Goal: Transaction & Acquisition: Download file/media

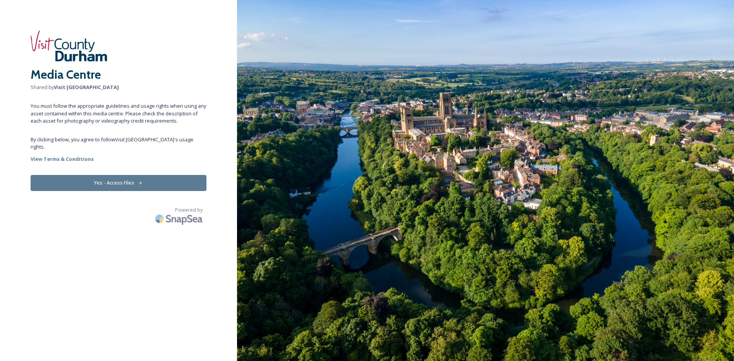
click at [156, 175] on button "Yes - Access Files" at bounding box center [119, 183] width 176 height 16
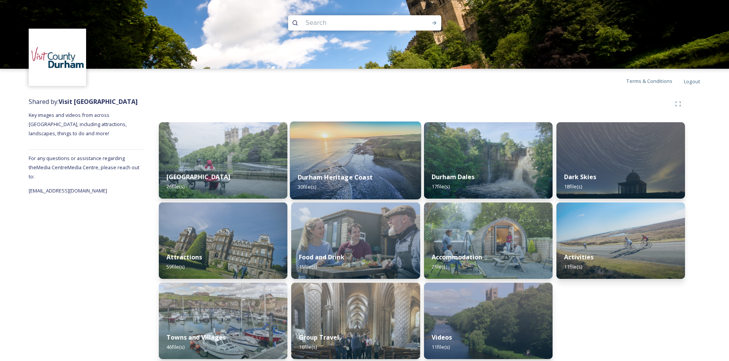
click at [309, 188] on span "30 file(s)" at bounding box center [307, 187] width 18 height 7
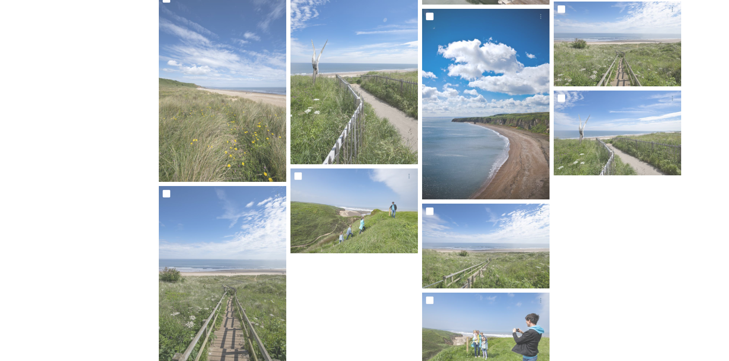
scroll to position [560, 0]
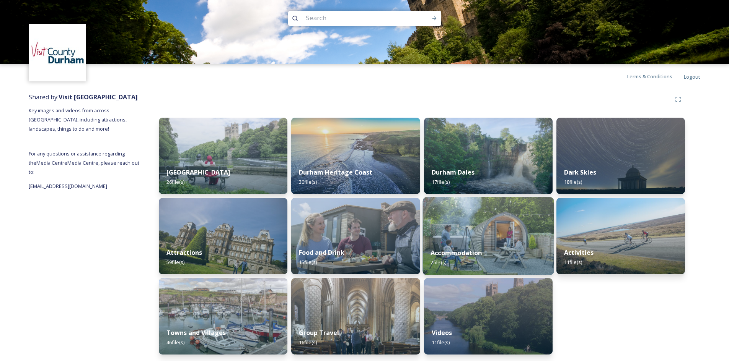
scroll to position [6, 0]
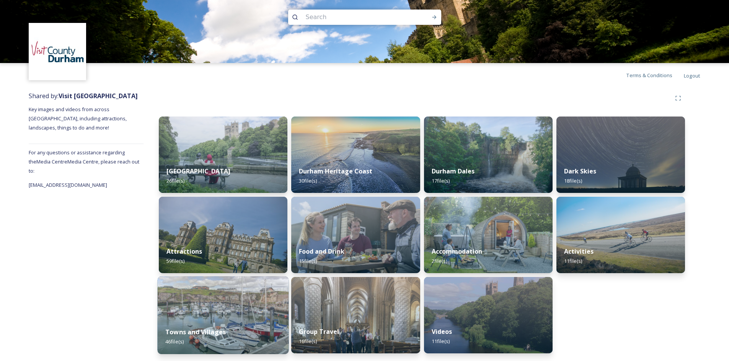
click at [173, 344] on span "46 file(s)" at bounding box center [174, 341] width 18 height 7
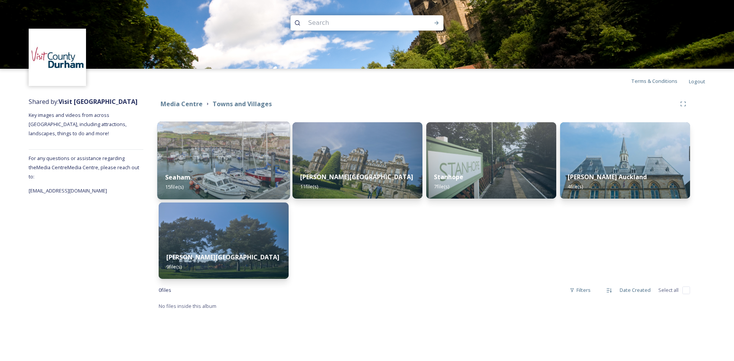
click at [170, 186] on span "15 file(s)" at bounding box center [174, 187] width 18 height 7
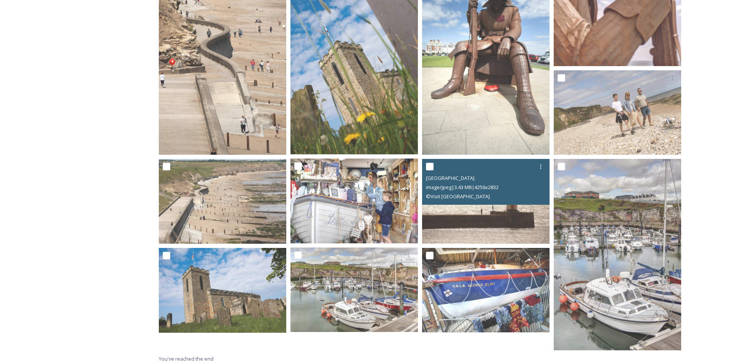
scroll to position [277, 0]
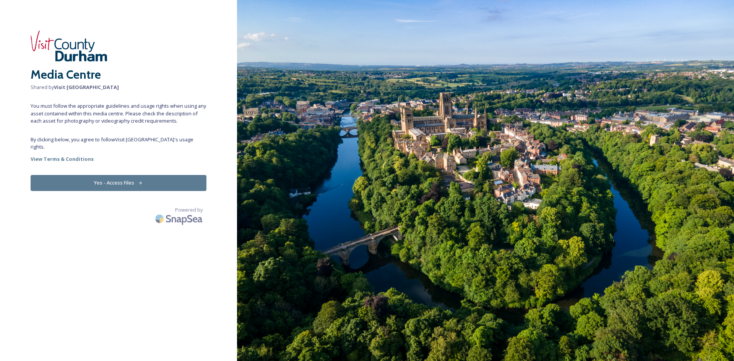
click at [112, 175] on button "Yes - Access Files" at bounding box center [119, 183] width 176 height 16
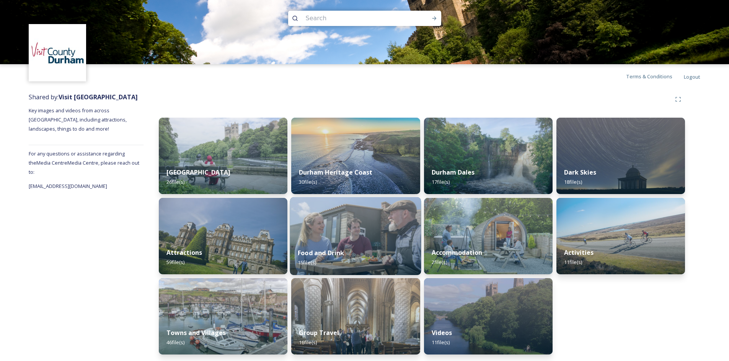
scroll to position [6, 0]
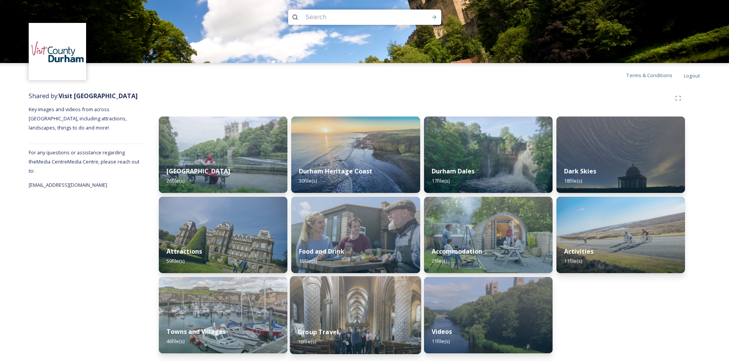
click at [301, 340] on span "16 file(s)" at bounding box center [307, 341] width 18 height 7
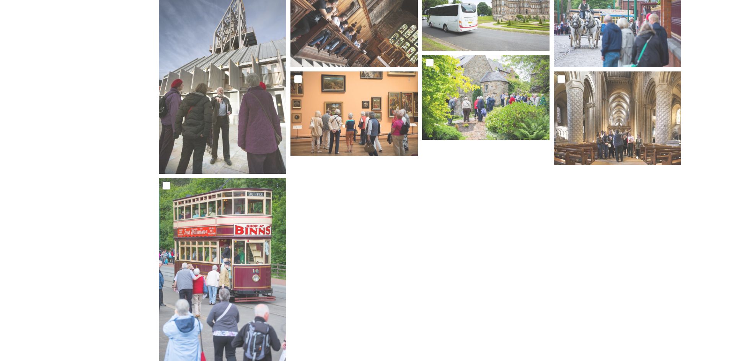
scroll to position [365, 0]
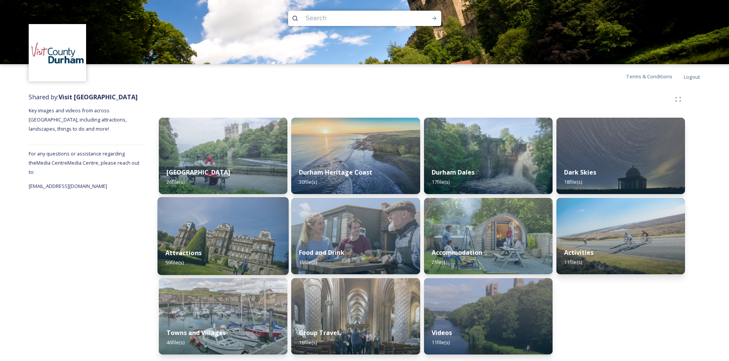
scroll to position [6, 0]
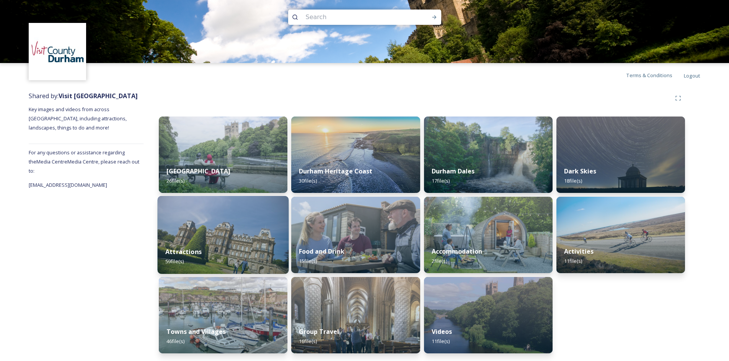
click at [176, 263] on span "59 file(s)" at bounding box center [174, 261] width 18 height 7
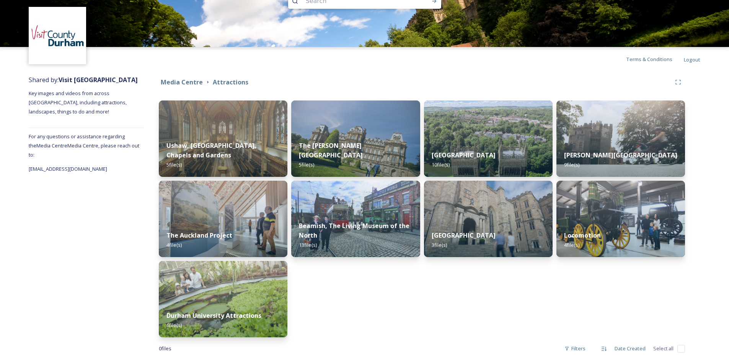
scroll to position [34, 0]
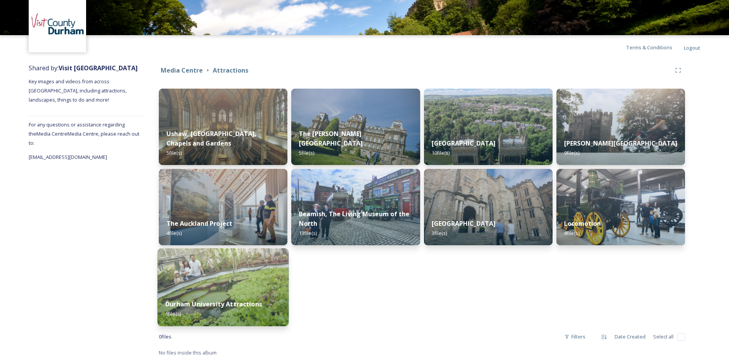
click at [177, 313] on span "6 file(s)" at bounding box center [173, 314] width 16 height 7
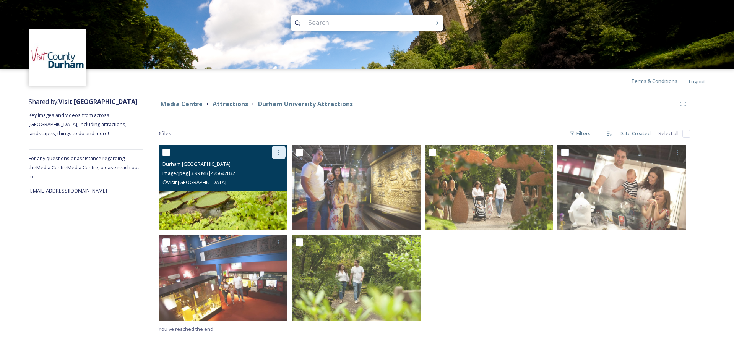
click at [276, 152] on icon at bounding box center [279, 153] width 6 height 6
click at [272, 185] on span "Download" at bounding box center [269, 184] width 23 height 7
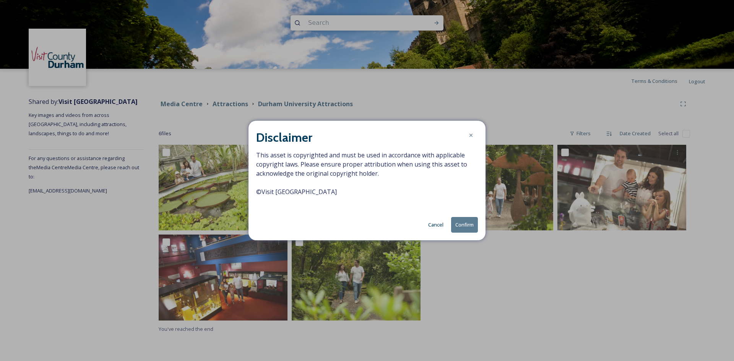
click at [467, 222] on button "Confirm" at bounding box center [464, 225] width 27 height 16
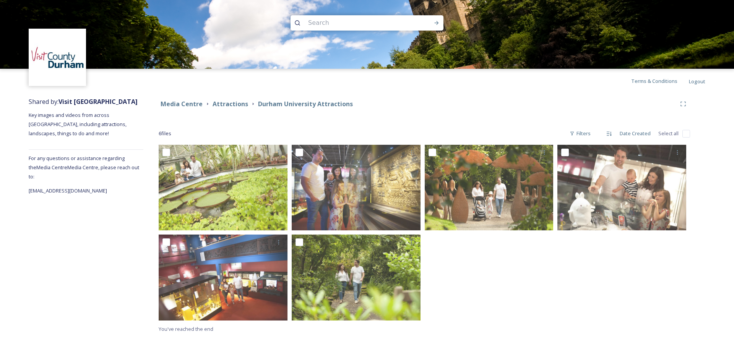
click at [550, 270] on div at bounding box center [491, 234] width 133 height 179
click at [483, 293] on div at bounding box center [491, 234] width 133 height 179
click at [625, 337] on div "Media Centre Attractions [GEOGRAPHIC_DATA] Attractions 6 file s Filters Date Cr…" at bounding box center [424, 215] width 562 height 244
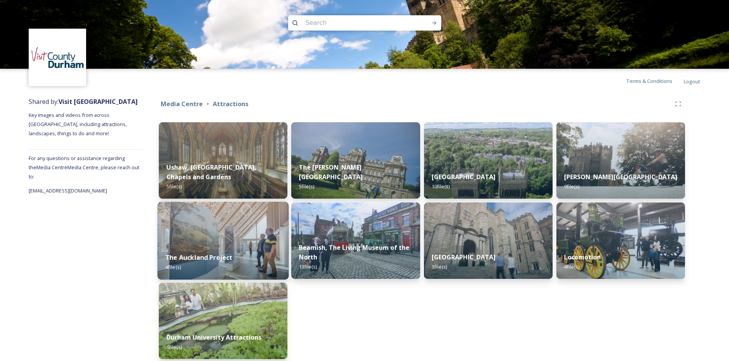
click at [174, 269] on span "4 file(s)" at bounding box center [173, 267] width 16 height 7
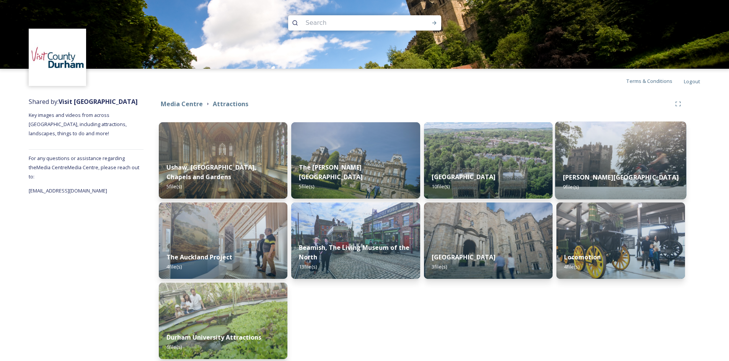
click at [571, 186] on span "9 file(s)" at bounding box center [571, 187] width 16 height 7
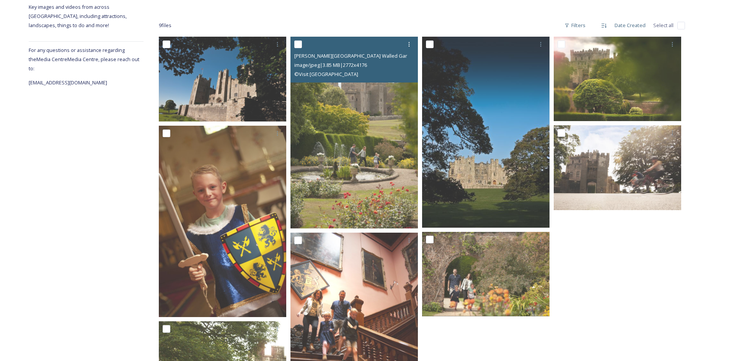
scroll to position [277, 0]
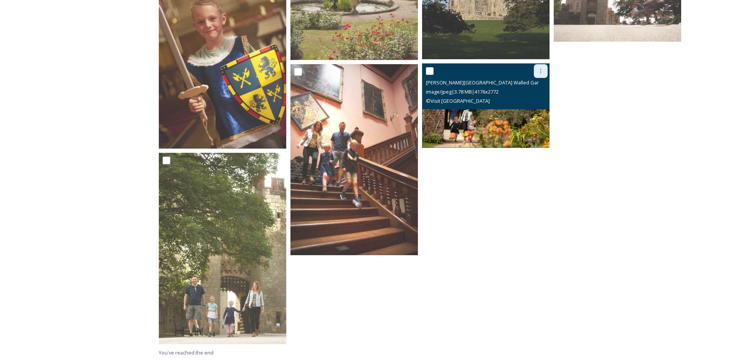
click at [539, 70] on icon at bounding box center [540, 71] width 6 height 6
click at [534, 101] on span "Download" at bounding box center [531, 102] width 23 height 7
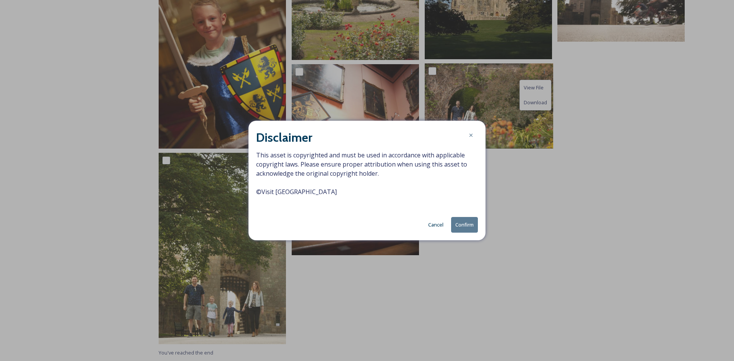
click at [459, 226] on button "Confirm" at bounding box center [464, 225] width 27 height 16
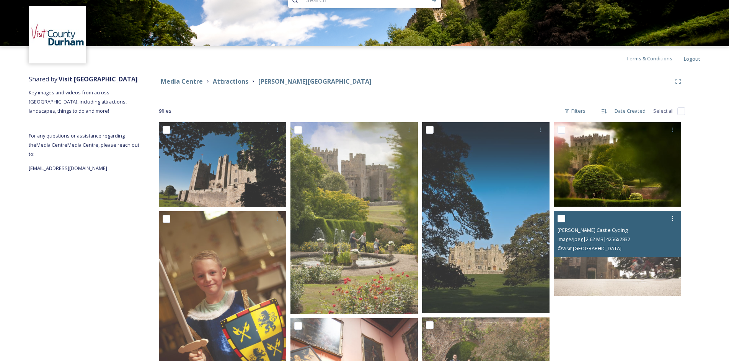
scroll to position [0, 0]
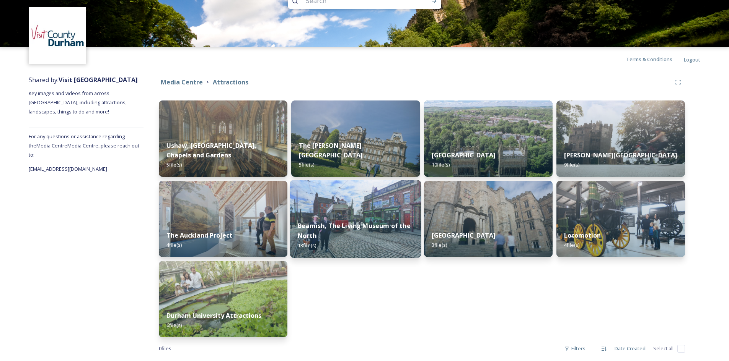
scroll to position [34, 0]
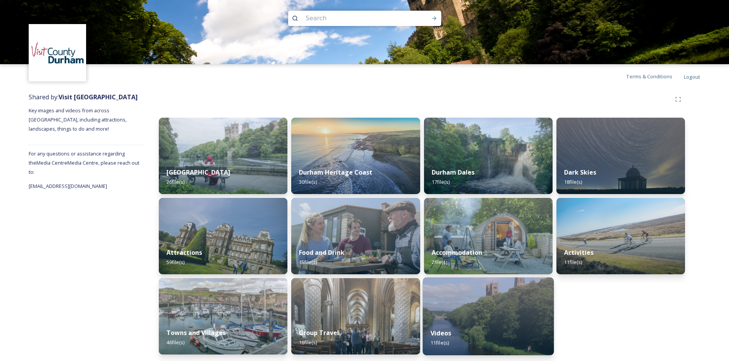
scroll to position [6, 0]
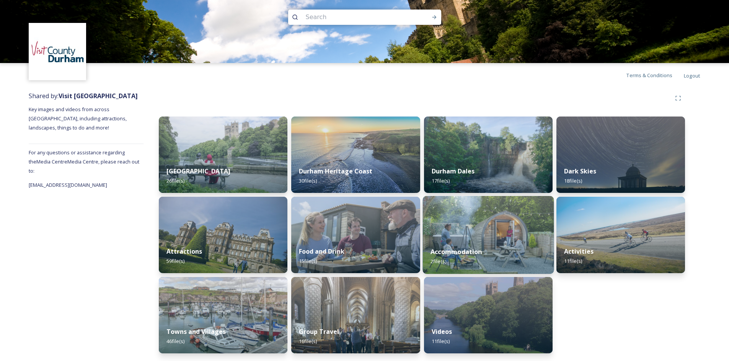
click at [438, 259] on span "2 file(s)" at bounding box center [438, 261] width 16 height 7
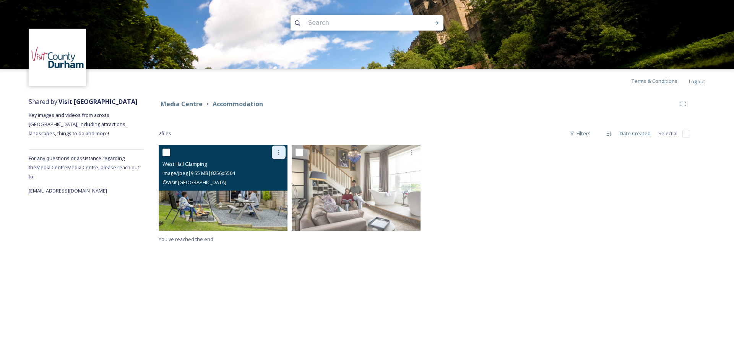
click at [277, 155] on icon at bounding box center [279, 153] width 6 height 6
click at [272, 189] on div "Download" at bounding box center [269, 184] width 31 height 15
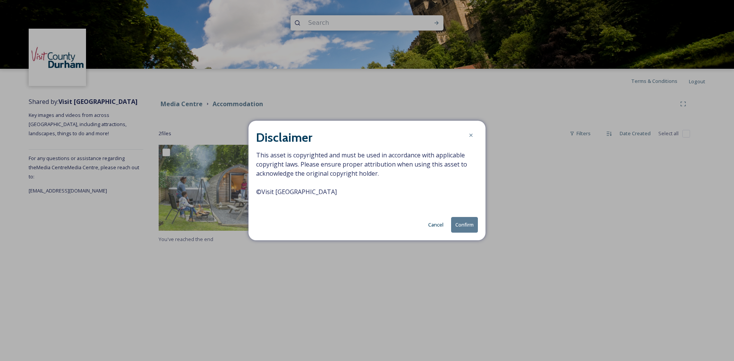
click at [467, 231] on button "Confirm" at bounding box center [464, 225] width 27 height 16
